Goal: Task Accomplishment & Management: Manage account settings

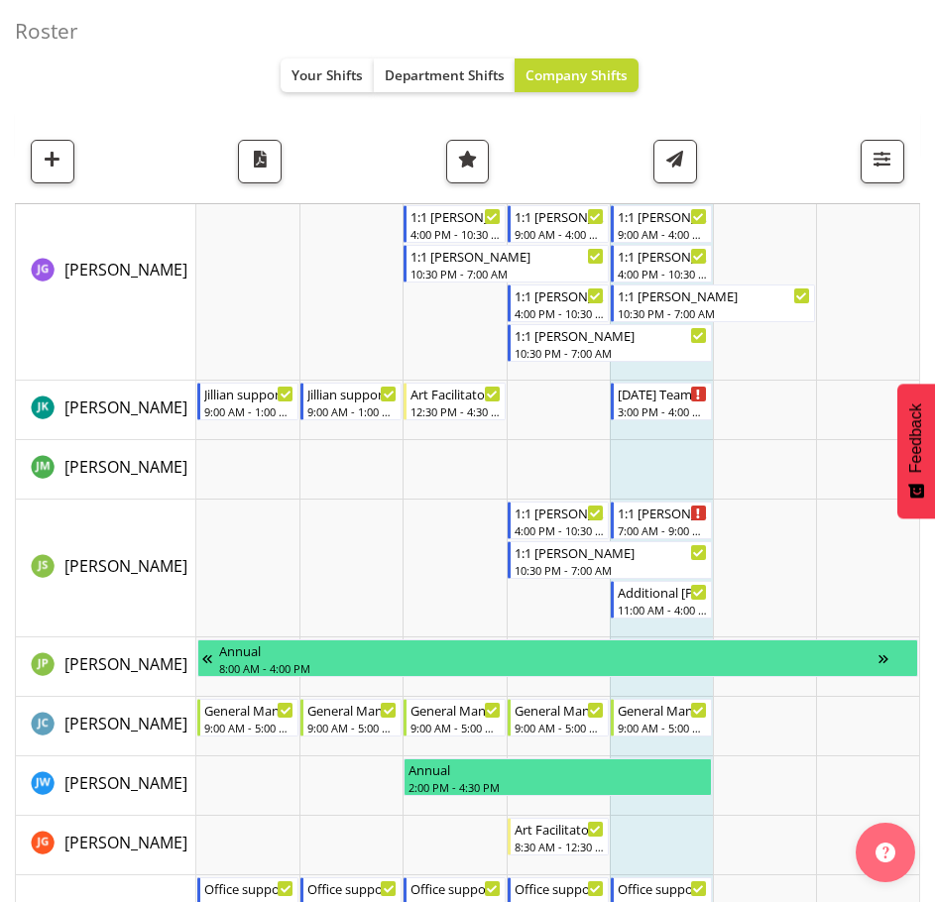
scroll to position [5749, 0]
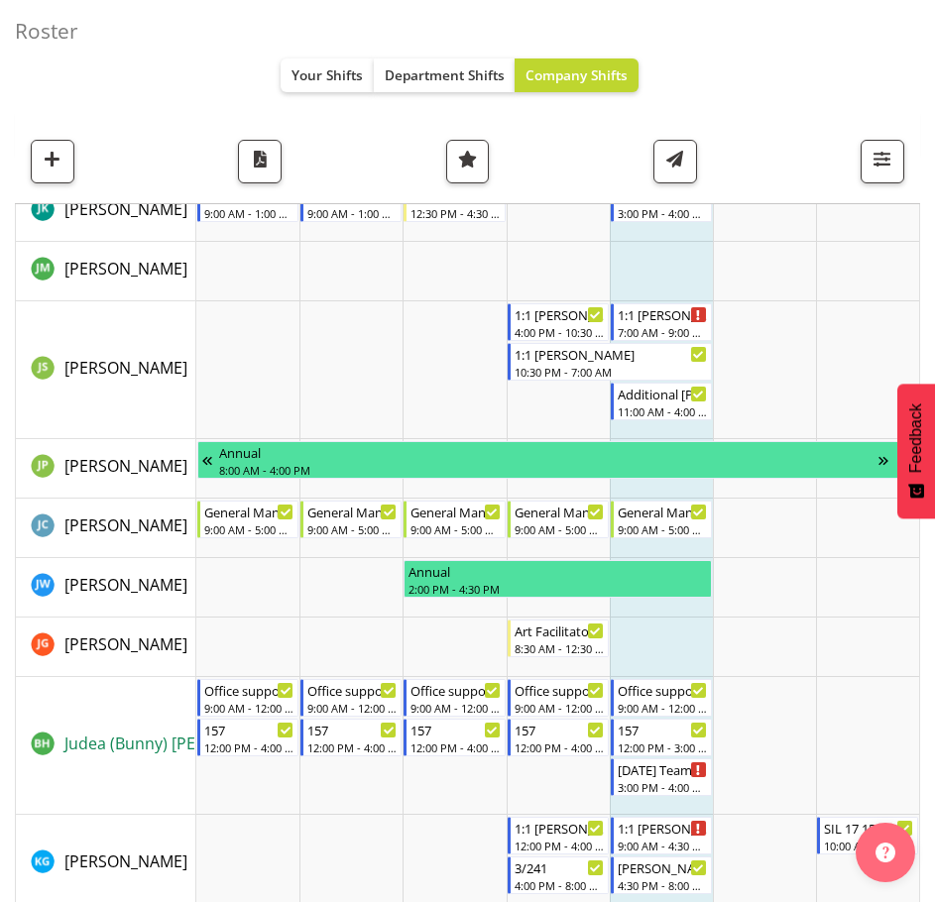
click at [124, 744] on span "Judea (Bunny) [PERSON_NAME]" at bounding box center [179, 743] width 230 height 22
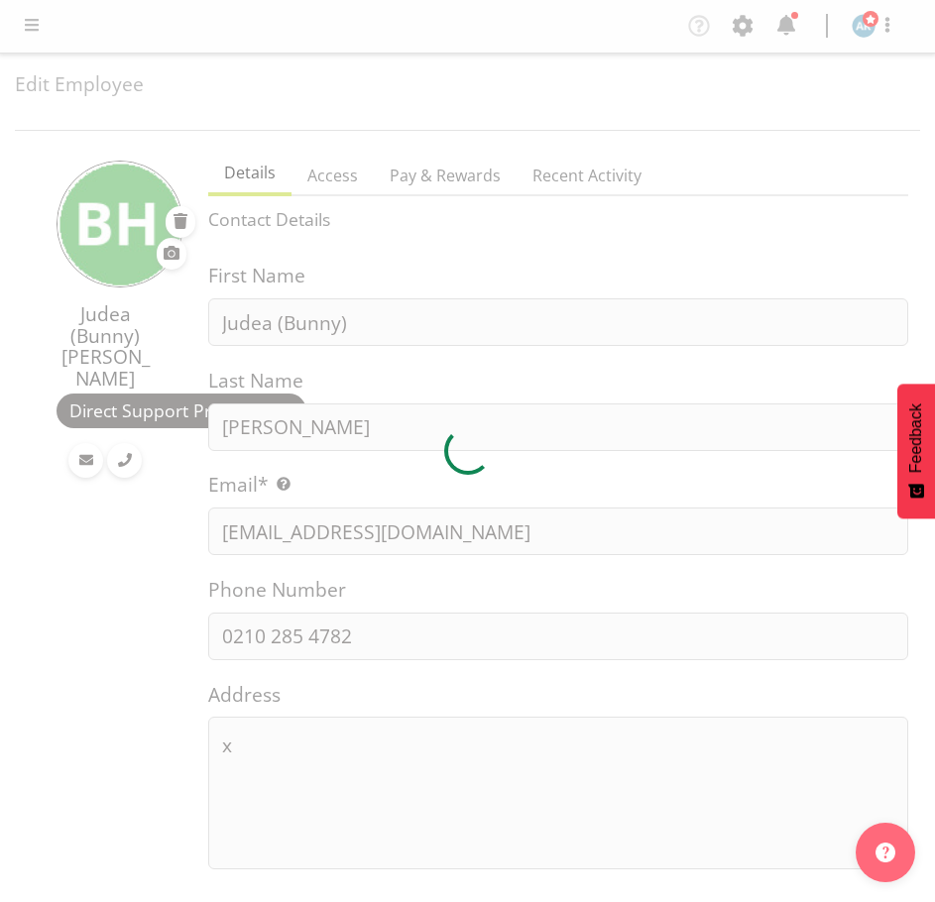
select select "TimelineWeek"
select select
select select "917"
